Goal: Task Accomplishment & Management: Use online tool/utility

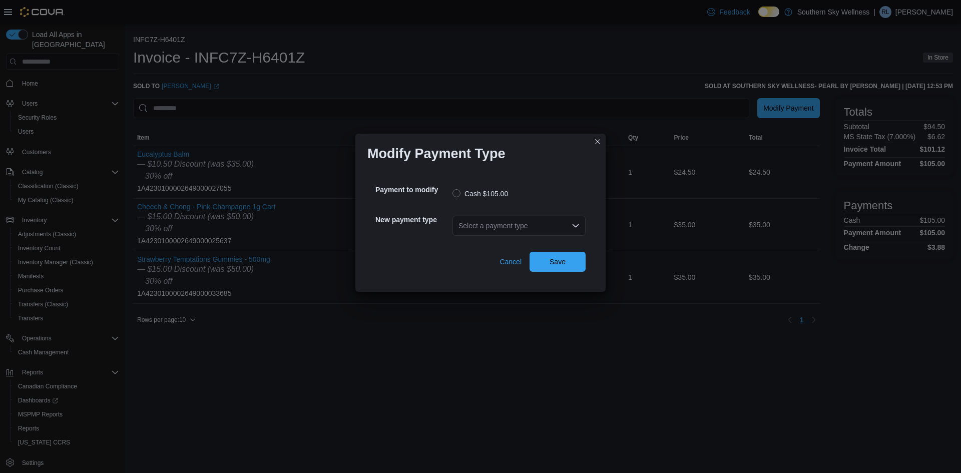
click at [561, 228] on div "Select a payment type" at bounding box center [518, 226] width 133 height 20
click at [509, 260] on span "Cashless ATM" at bounding box center [524, 257] width 109 height 10
click at [567, 260] on span "Save" at bounding box center [557, 261] width 44 height 20
